Goal: Information Seeking & Learning: Learn about a topic

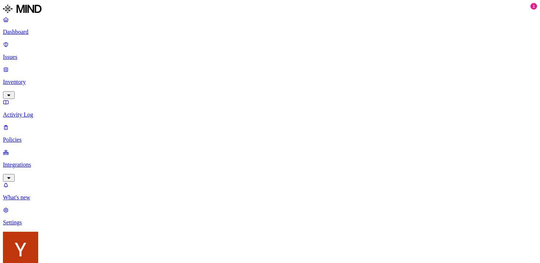
scroll to position [9, 0]
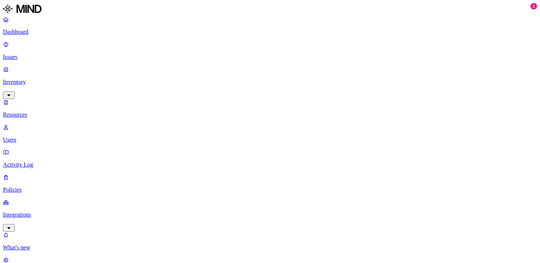
scroll to position [228, 0]
click at [54, 111] on p "Resources" at bounding box center [270, 114] width 535 height 7
click at [52, 79] on p "Inventory" at bounding box center [270, 82] width 535 height 7
click at [44, 54] on p "Issues" at bounding box center [270, 57] width 535 height 7
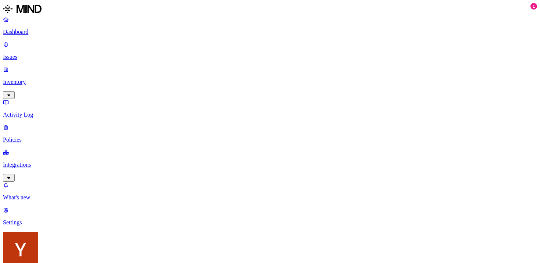
click at [47, 32] on p "Dashboard" at bounding box center [270, 32] width 535 height 7
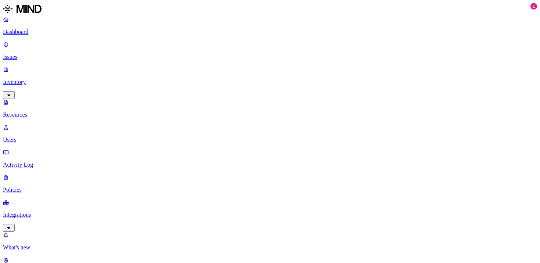
scroll to position [217, 0]
click at [56, 111] on p "Resources" at bounding box center [270, 114] width 535 height 7
click at [41, 33] on p "Dashboard" at bounding box center [270, 32] width 535 height 7
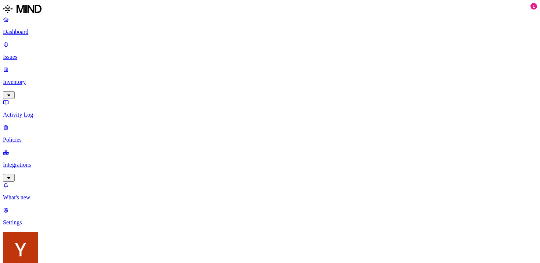
scroll to position [12, 0]
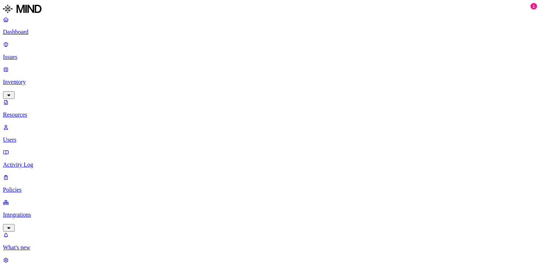
scroll to position [260, 0]
click at [60, 111] on p "Resources" at bounding box center [270, 114] width 535 height 7
click at [47, 35] on p "Dashboard" at bounding box center [270, 32] width 535 height 7
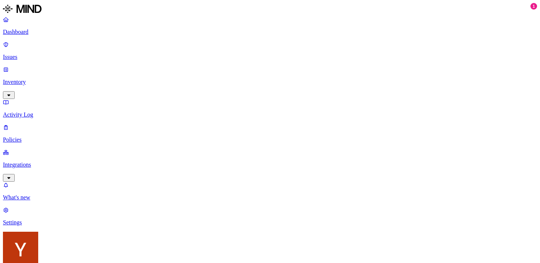
scroll to position [24, 0]
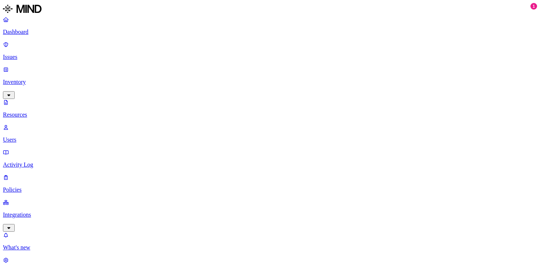
scroll to position [260, 0]
click at [51, 111] on p "Resources" at bounding box center [270, 114] width 535 height 7
click at [35, 32] on p "Dashboard" at bounding box center [270, 32] width 535 height 7
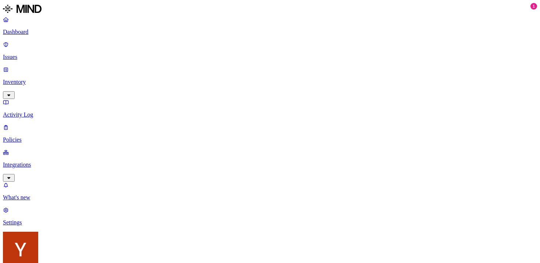
click at [49, 54] on p "Issues" at bounding box center [270, 57] width 535 height 7
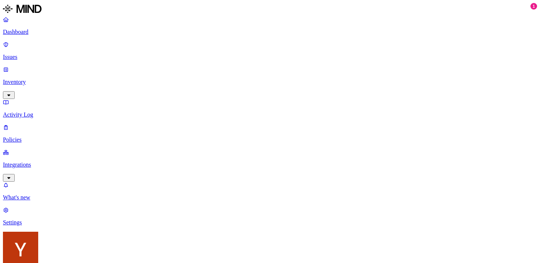
scroll to position [126, 0]
click at [50, 54] on p "Issues" at bounding box center [270, 57] width 535 height 7
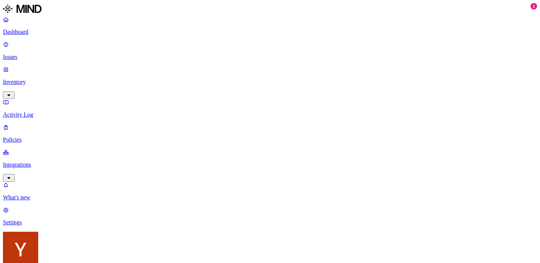
click at [40, 35] on p "Dashboard" at bounding box center [270, 32] width 535 height 7
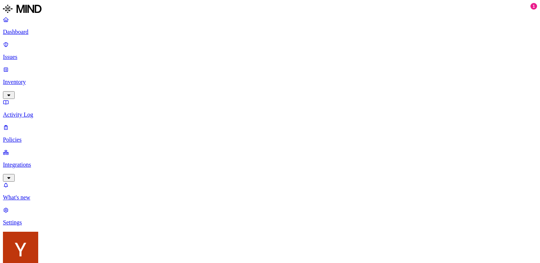
click at [38, 79] on p "Inventory" at bounding box center [270, 82] width 535 height 7
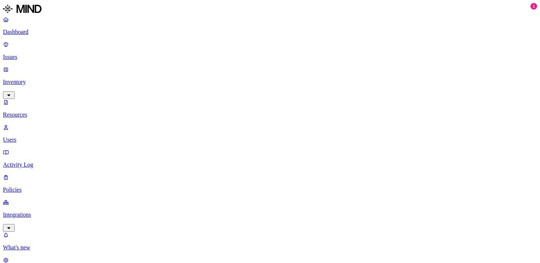
click at [39, 211] on p "Integrations" at bounding box center [270, 214] width 535 height 7
click at [46, 219] on p "Endpoints" at bounding box center [270, 222] width 535 height 7
click at [49, 194] on p "Cloud" at bounding box center [270, 197] width 535 height 7
click at [49, 79] on p "Inventory" at bounding box center [270, 82] width 535 height 7
click at [49, 54] on p "Issues" at bounding box center [270, 57] width 535 height 7
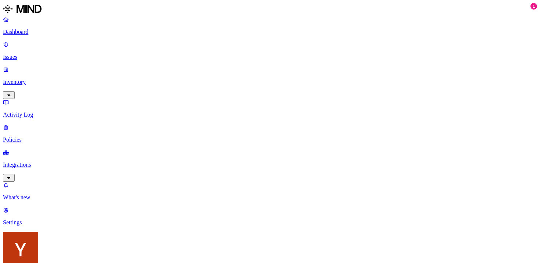
click at [49, 26] on link "Dashboard" at bounding box center [270, 25] width 535 height 19
click at [40, 136] on p "Policies" at bounding box center [270, 139] width 535 height 7
click at [50, 161] on p "Integrations" at bounding box center [270, 164] width 535 height 7
click at [49, 79] on p "Inventory" at bounding box center [270, 82] width 535 height 7
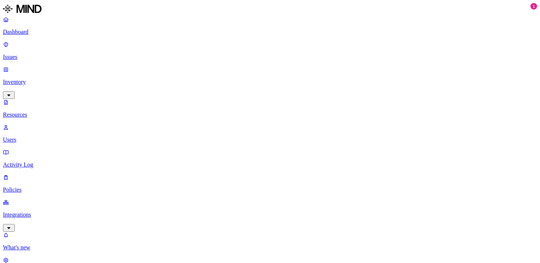
click at [47, 54] on p "Issues" at bounding box center [270, 57] width 535 height 7
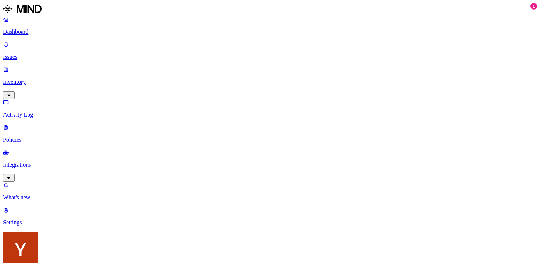
click at [49, 34] on p "Dashboard" at bounding box center [270, 32] width 535 height 7
